Goal: Find specific page/section: Find specific page/section

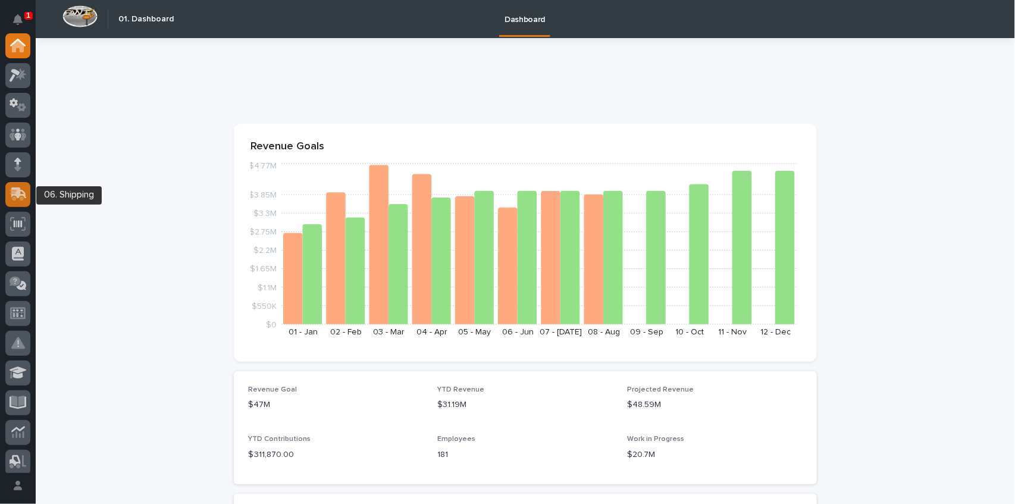
click at [17, 191] on icon at bounding box center [18, 192] width 15 height 11
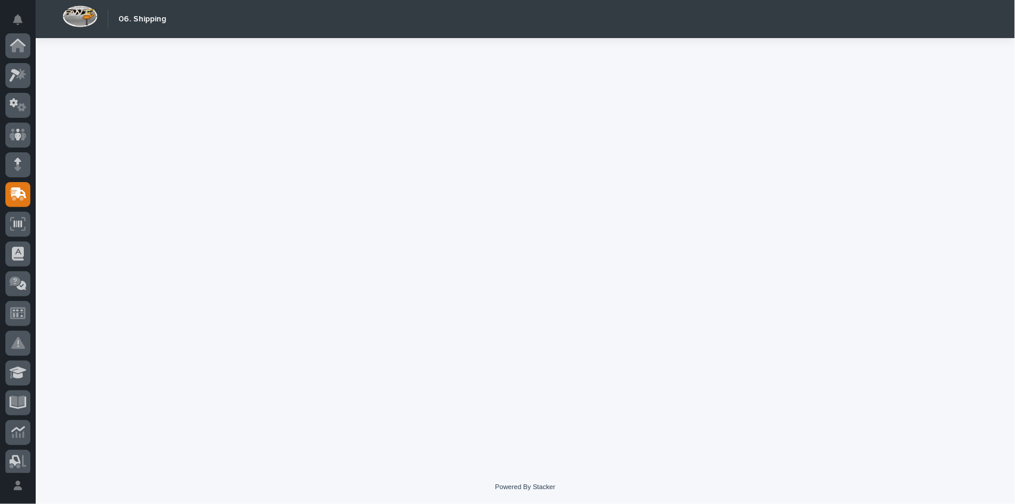
scroll to position [149, 0]
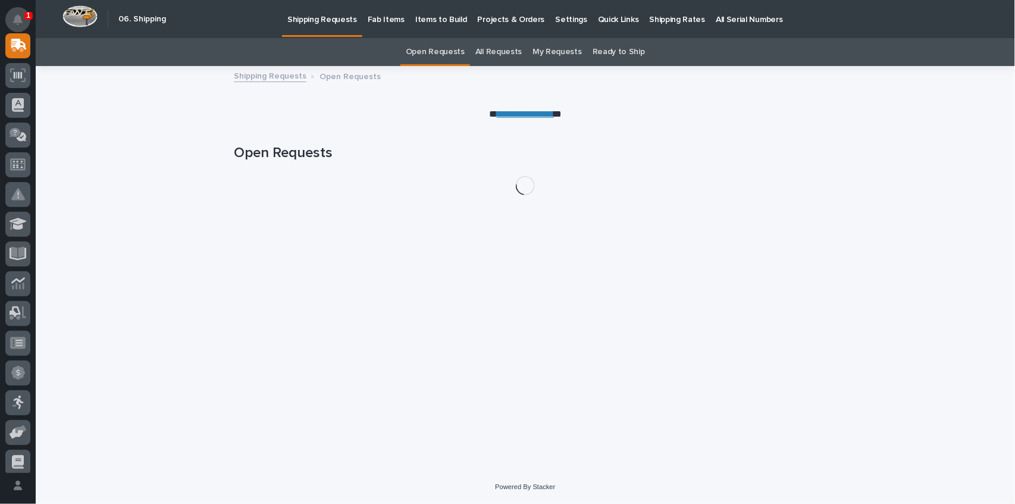
click at [20, 15] on icon "Notifications" at bounding box center [18, 19] width 10 height 11
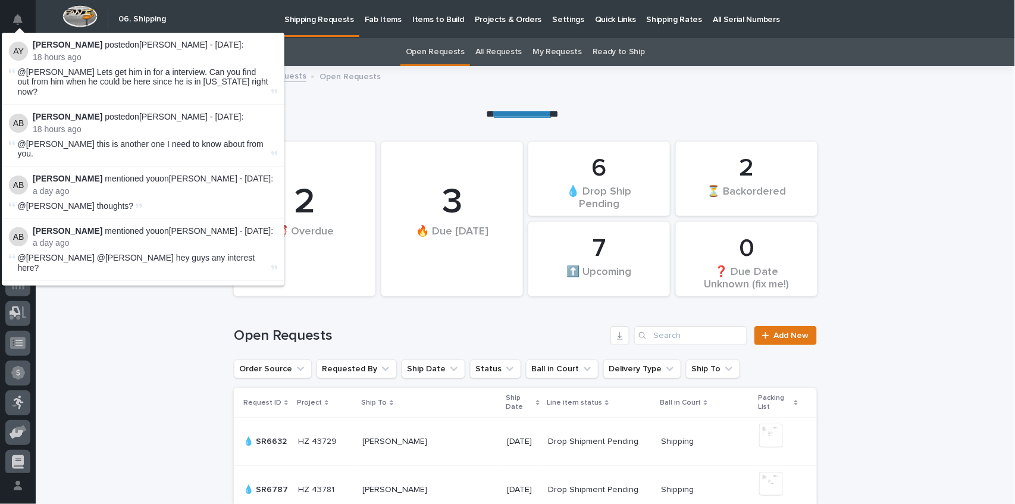
click at [359, 102] on div "**********" at bounding box center [525, 93] width 979 height 55
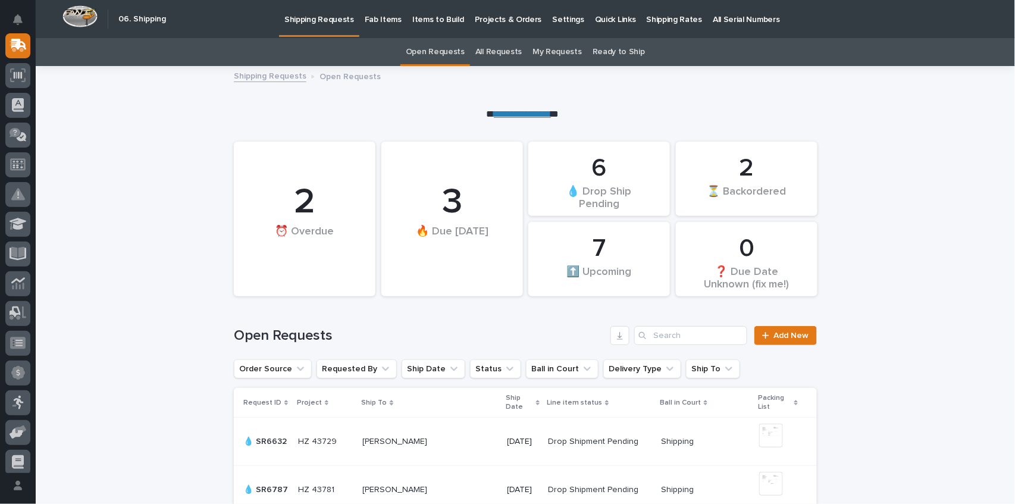
click at [374, 15] on p "Fab Items" at bounding box center [383, 12] width 37 height 25
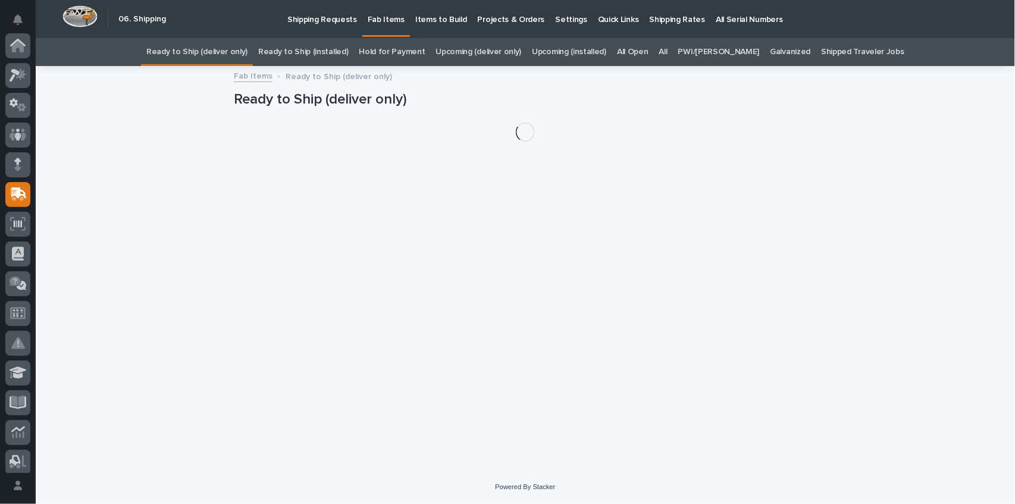
scroll to position [149, 0]
click at [668, 52] on link "All" at bounding box center [663, 52] width 8 height 28
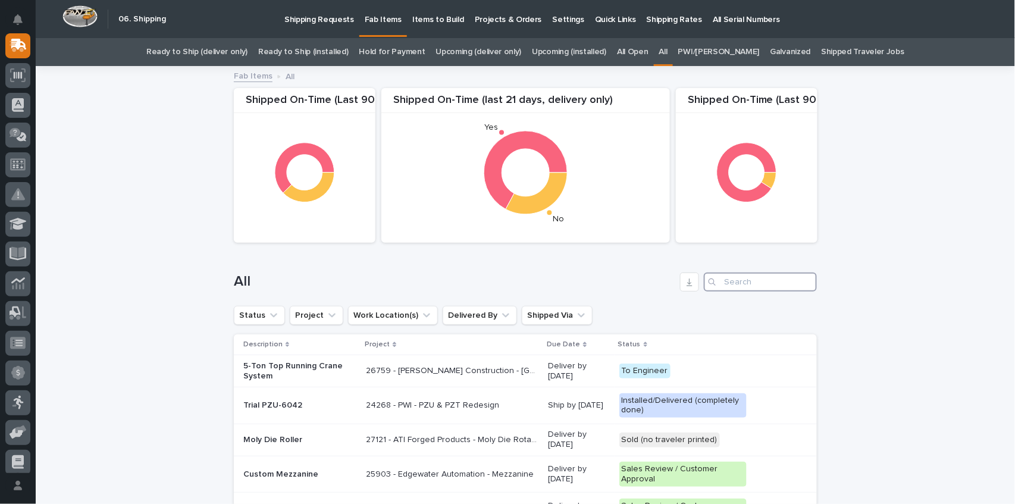
click at [756, 286] on input "Search" at bounding box center [760, 282] width 113 height 19
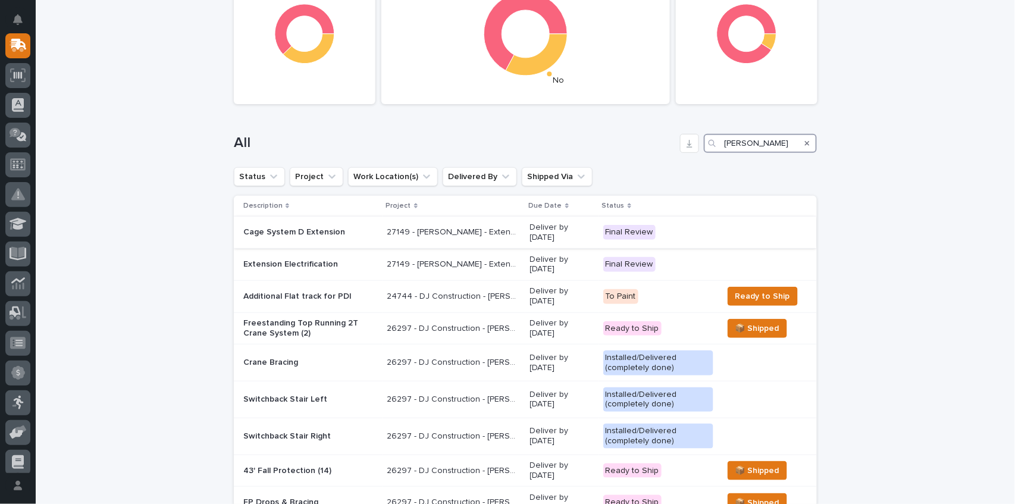
scroll to position [158, 0]
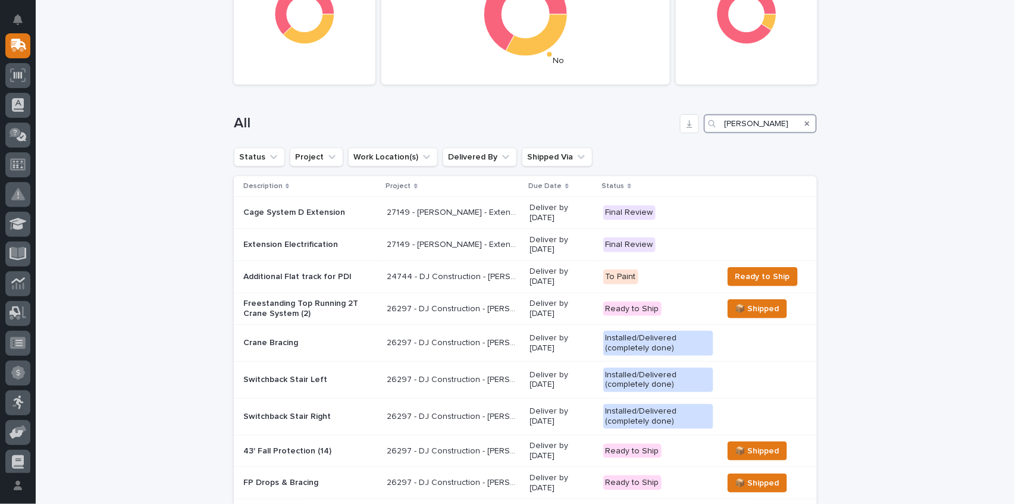
type input "[PERSON_NAME]"
